Goal: Obtain resource: Obtain resource

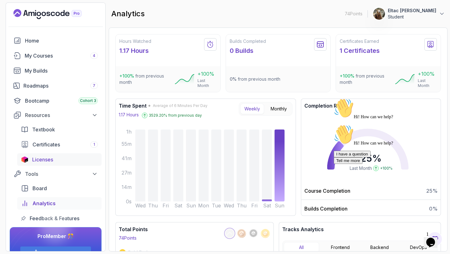
scroll to position [17, 0]
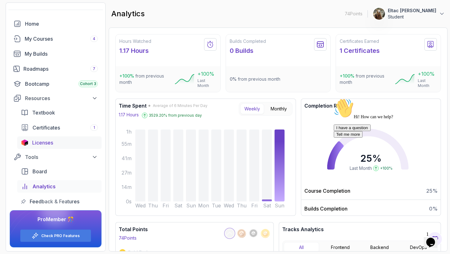
click at [55, 143] on div "Licenses" at bounding box center [65, 143] width 66 height 8
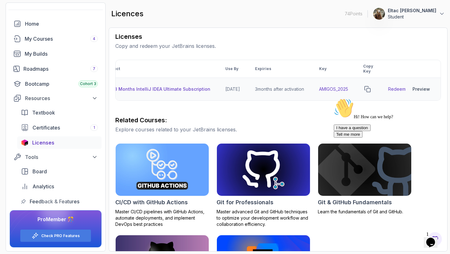
scroll to position [0, 26]
click at [417, 89] on div "Preview" at bounding box center [422, 89] width 18 height 6
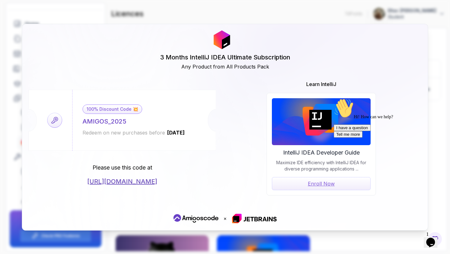
click at [122, 122] on div "AMIGOS_2025" at bounding box center [105, 121] width 44 height 9
copy div "AMIGOS_2025"
click at [125, 184] on link "[URL][DOMAIN_NAME]" at bounding box center [122, 181] width 70 height 9
click at [157, 182] on link "[URL][DOMAIN_NAME]" at bounding box center [122, 181] width 70 height 9
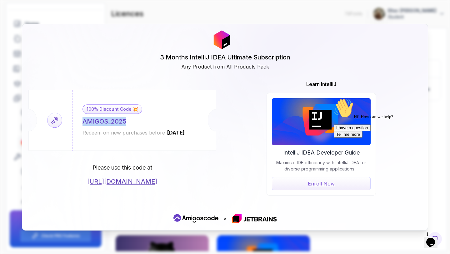
click at [114, 121] on div "AMIGOS_2025" at bounding box center [105, 121] width 44 height 9
click at [261, 171] on div "100% Discount Code 💥 AMIGOS_2025 Redeem on new purchases before [DATE] Please u…" at bounding box center [225, 137] width 394 height 115
click at [225, 218] on p "×" at bounding box center [225, 219] width 3 height 8
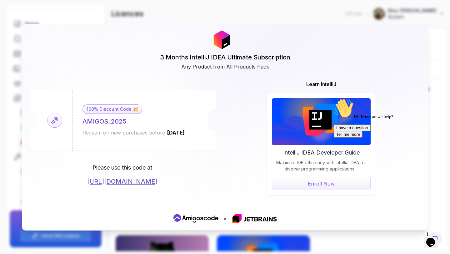
click at [225, 218] on p "×" at bounding box center [225, 219] width 3 height 8
click at [334, 98] on icon "Chat attention grabber" at bounding box center [334, 98] width 0 height 0
click at [118, 11] on div "3 Months IntelliJ IDEA Ultimate Subscription Any Product from All Products Pack…" at bounding box center [225, 127] width 450 height 254
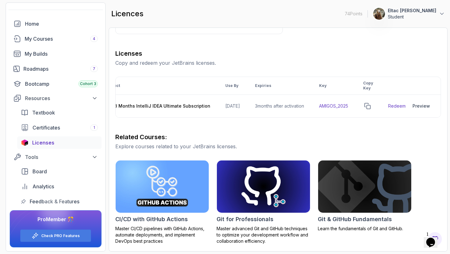
scroll to position [0, 0]
